Goal: Information Seeking & Learning: Find specific fact

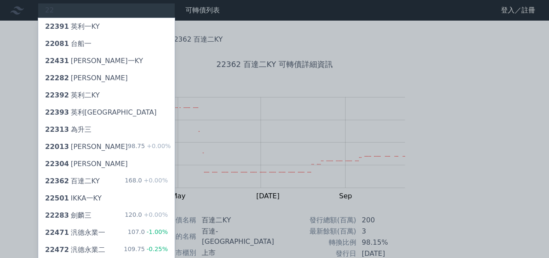
type input "2"
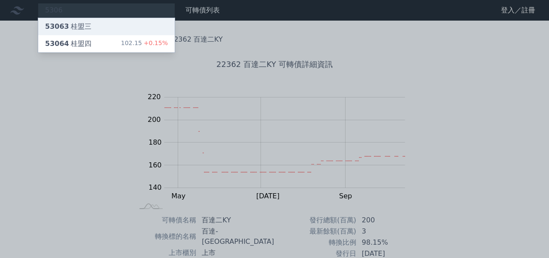
type input "5306"
click at [96, 31] on div "53063 桂盟三" at bounding box center [106, 26] width 137 height 17
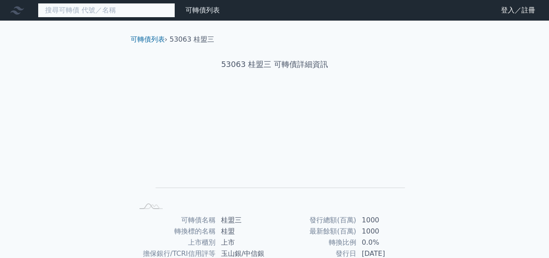
click at [93, 9] on input at bounding box center [106, 10] width 137 height 15
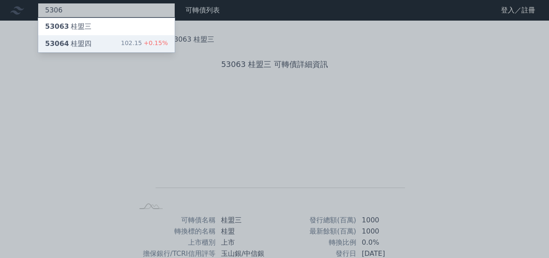
type input "5306"
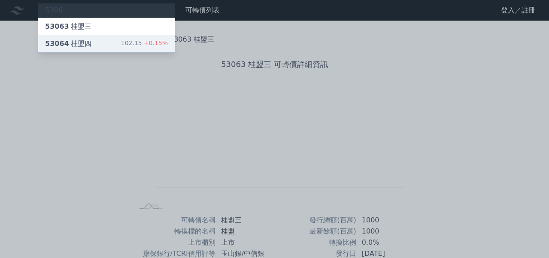
click at [99, 43] on div "53064 桂盟四 102.15 +0.15%" at bounding box center [106, 43] width 137 height 17
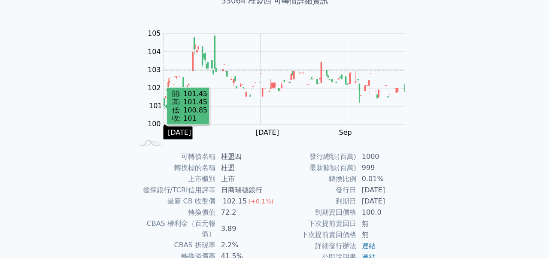
scroll to position [65, 0]
